Goal: Navigation & Orientation: Find specific page/section

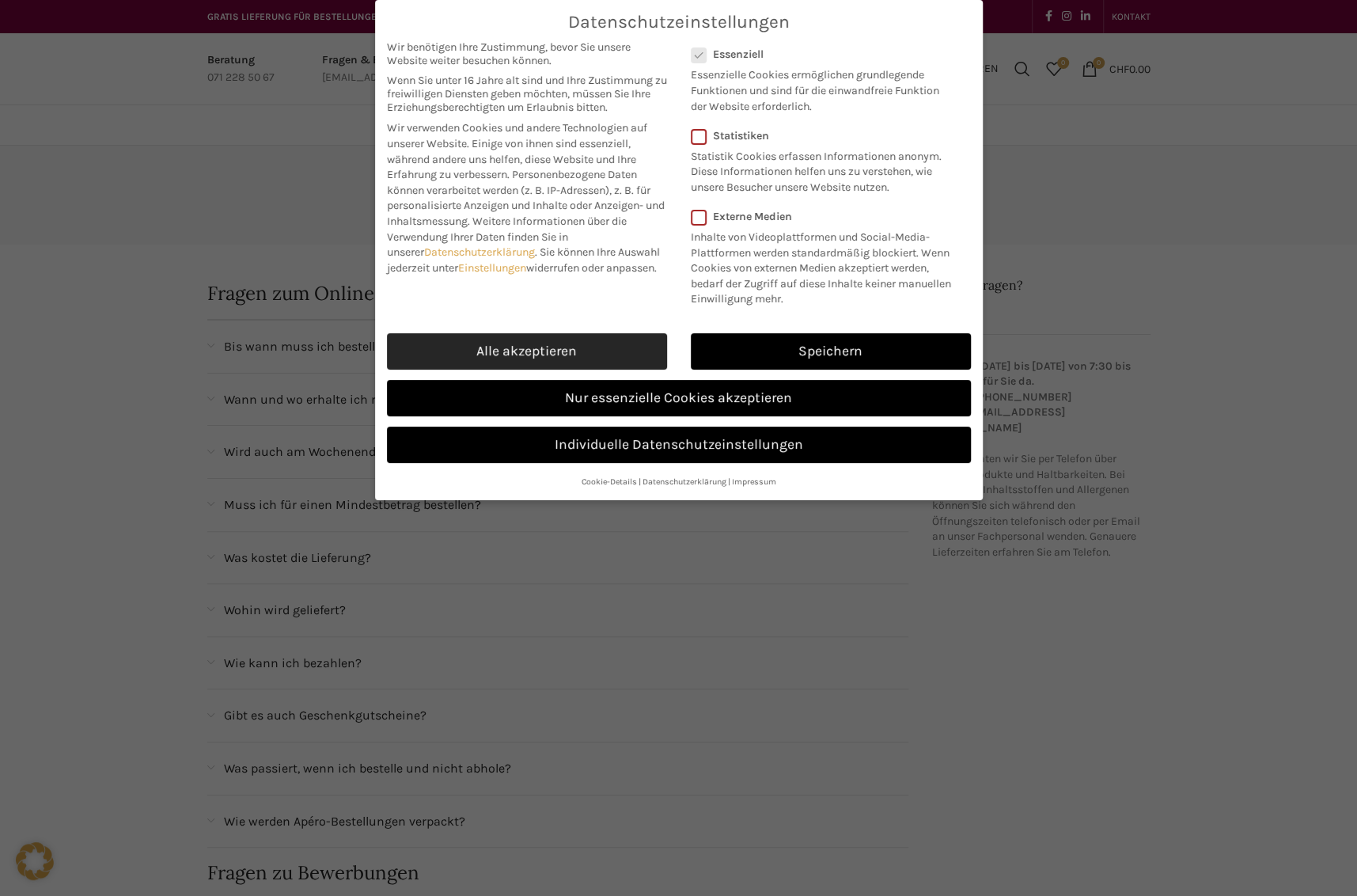
click at [572, 346] on link "Alle akzeptieren" at bounding box center [527, 350] width 280 height 36
checkbox input "true"
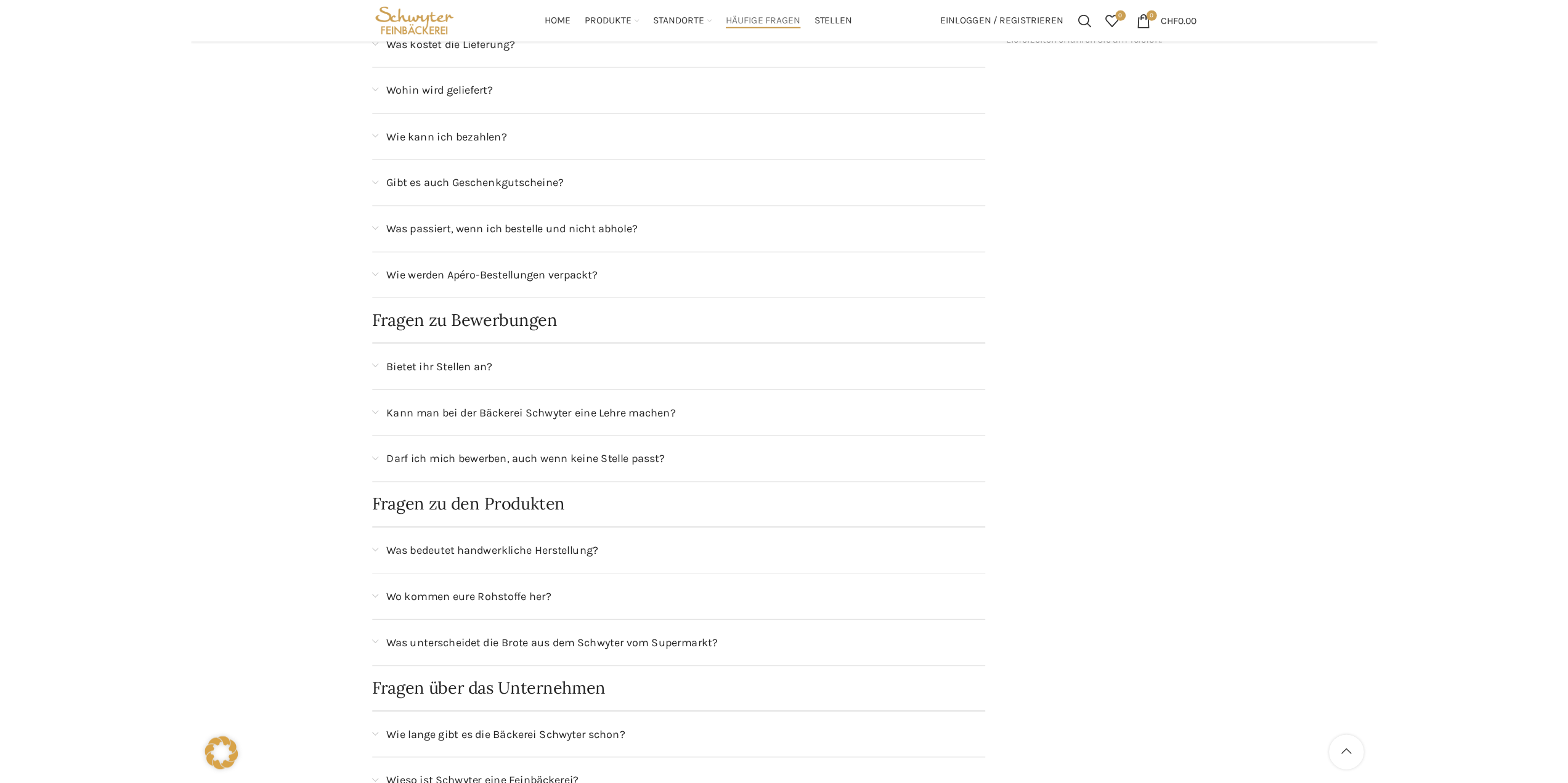
scroll to position [308, 0]
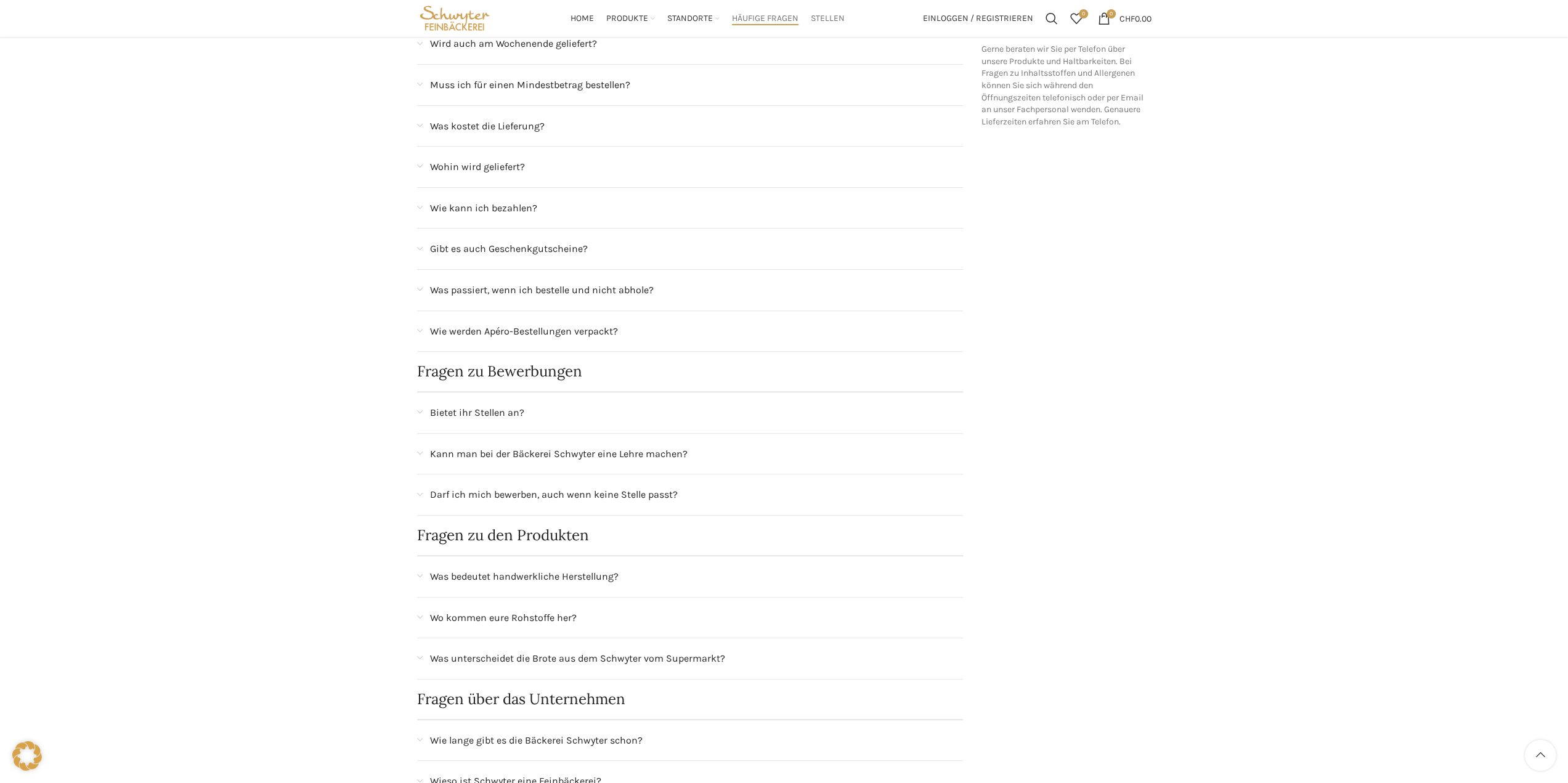
click at [829, 20] on span "Stellen" at bounding box center [827, 19] width 34 height 11
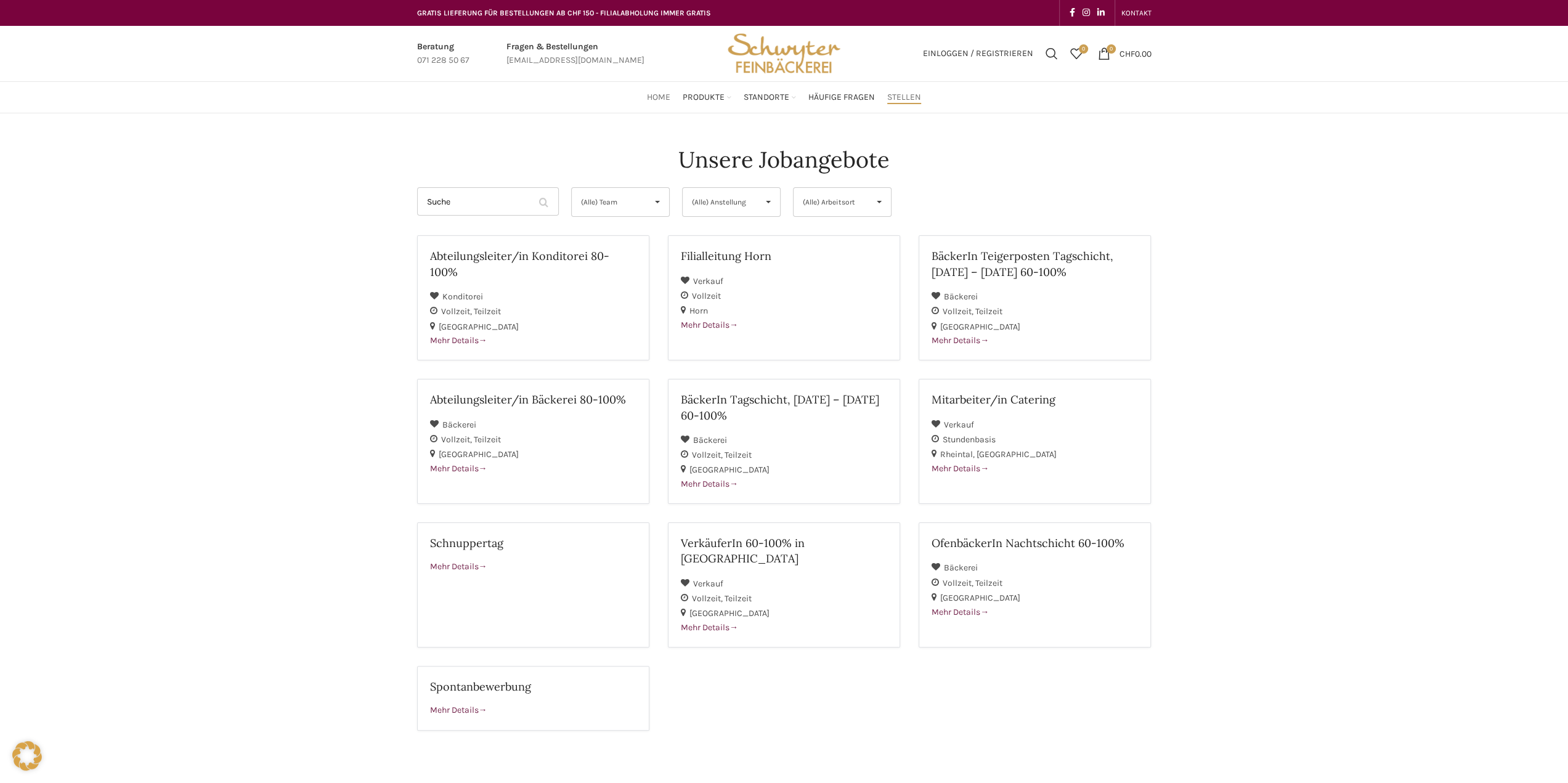
click at [662, 93] on span "Home" at bounding box center [658, 98] width 24 height 11
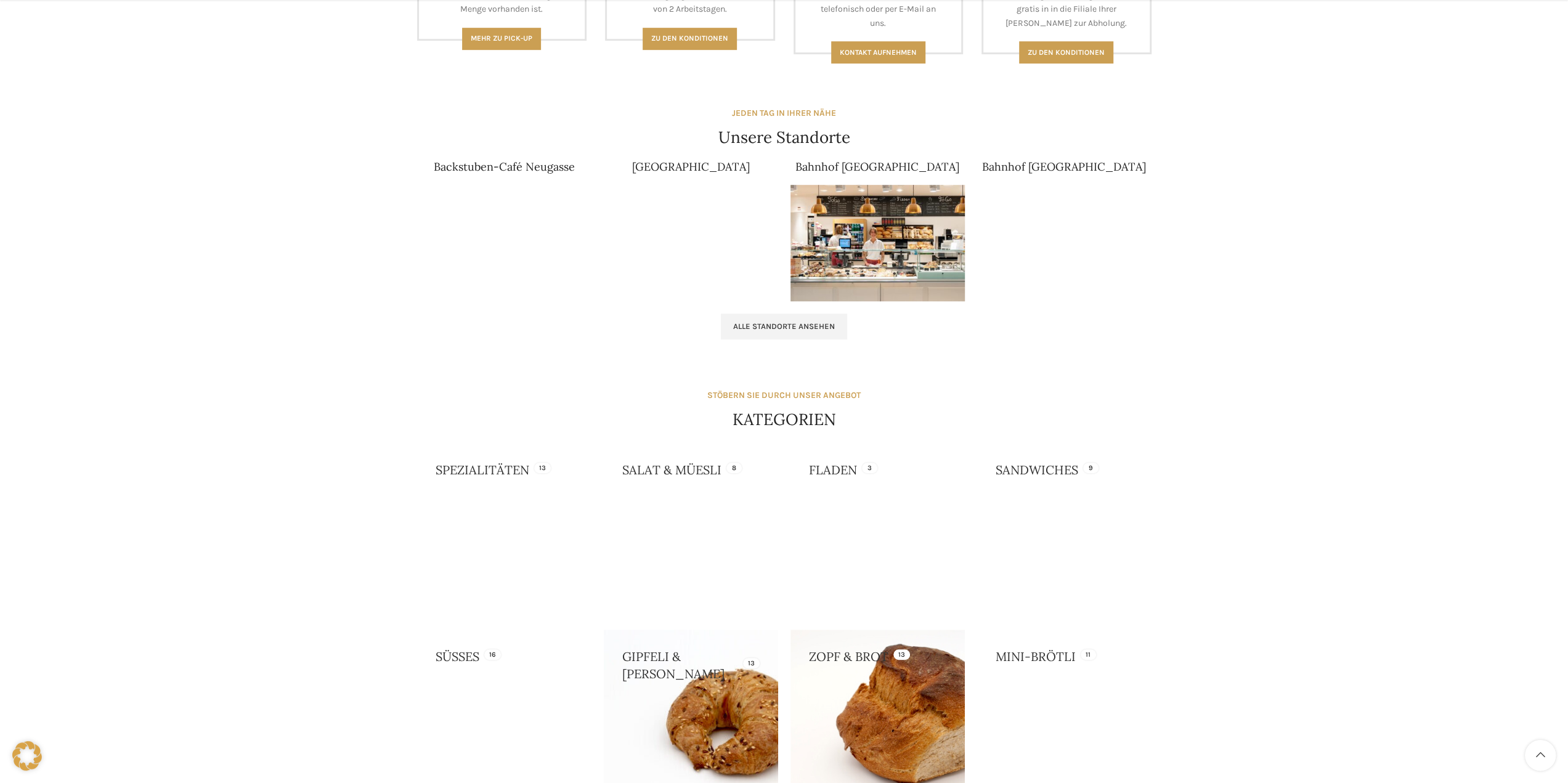
scroll to position [1023, 0]
